Goal: Find specific page/section: Find specific page/section

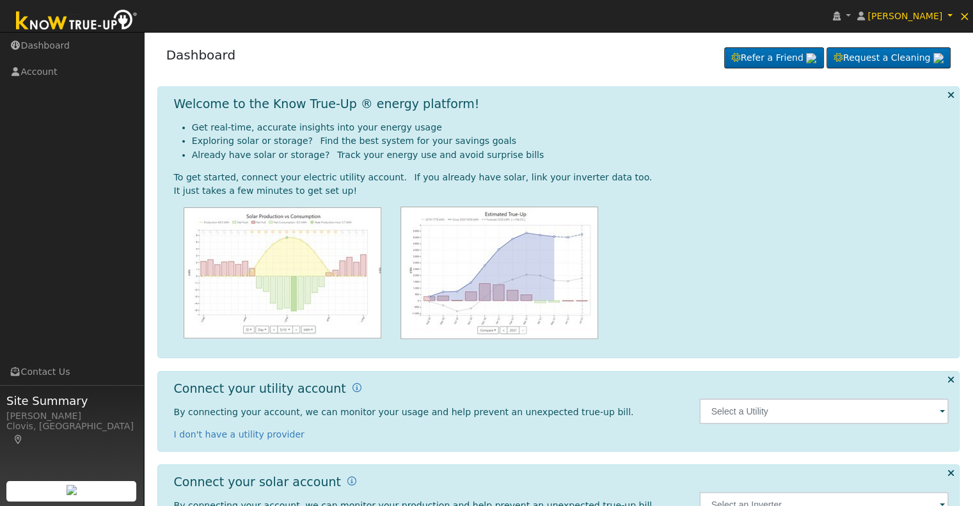
click at [941, 407] on span at bounding box center [941, 412] width 5 height 15
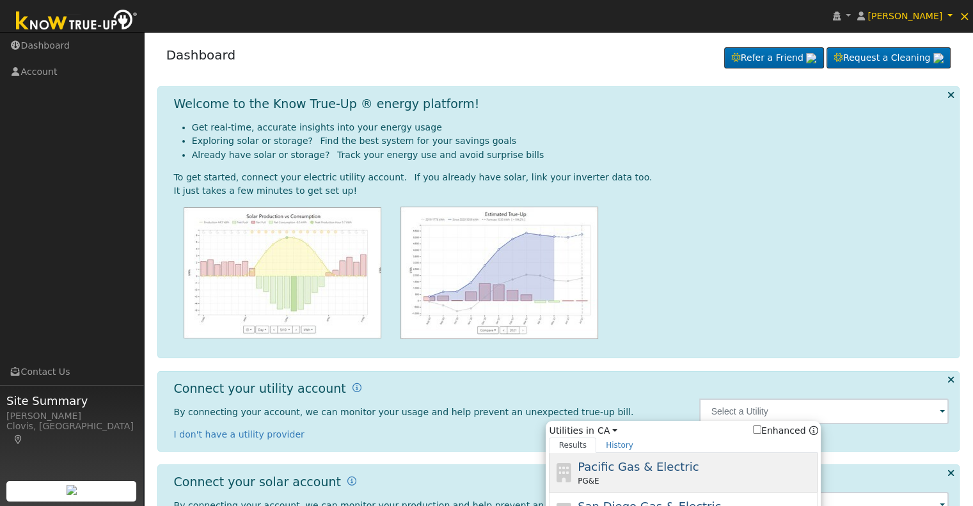
click at [614, 465] on span "Pacific Gas & Electric" at bounding box center [637, 466] width 121 height 13
type input "PG&E"
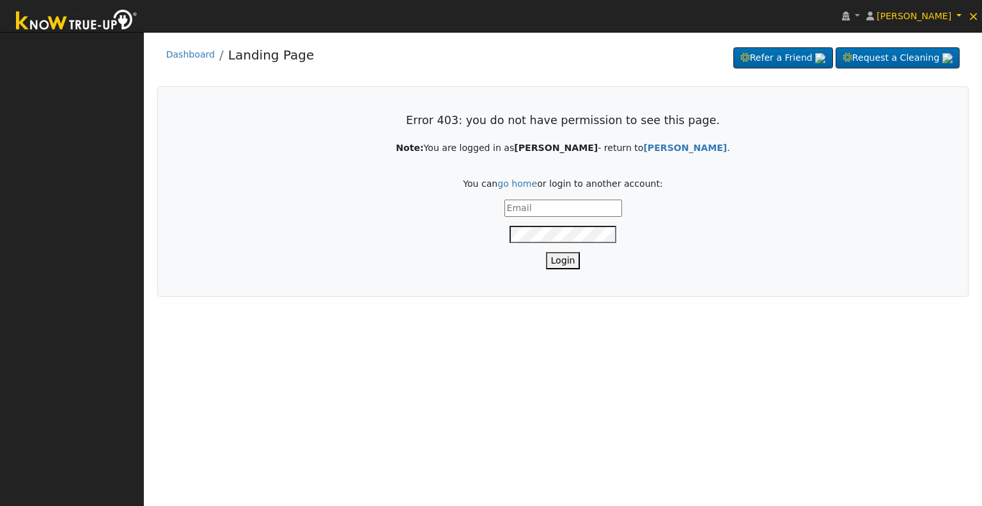
type input "[PERSON_NAME][EMAIL_ADDRESS][DOMAIN_NAME]"
click at [564, 258] on button "Login" at bounding box center [563, 260] width 35 height 17
